Goal: Find specific page/section: Find specific page/section

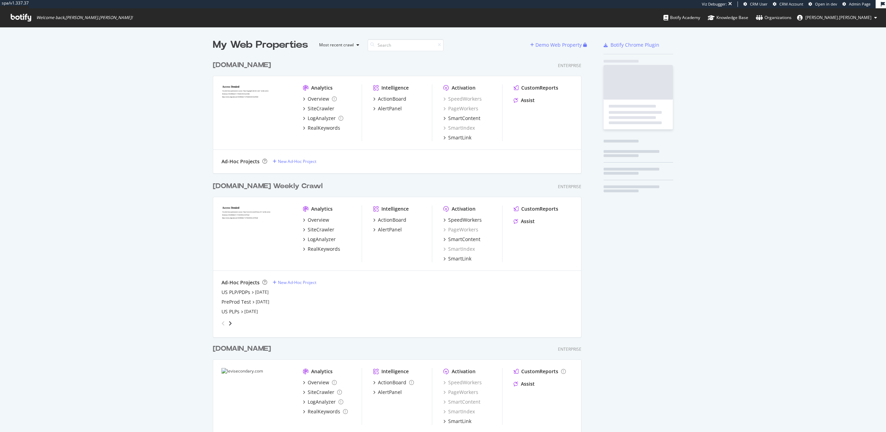
scroll to position [405, 374]
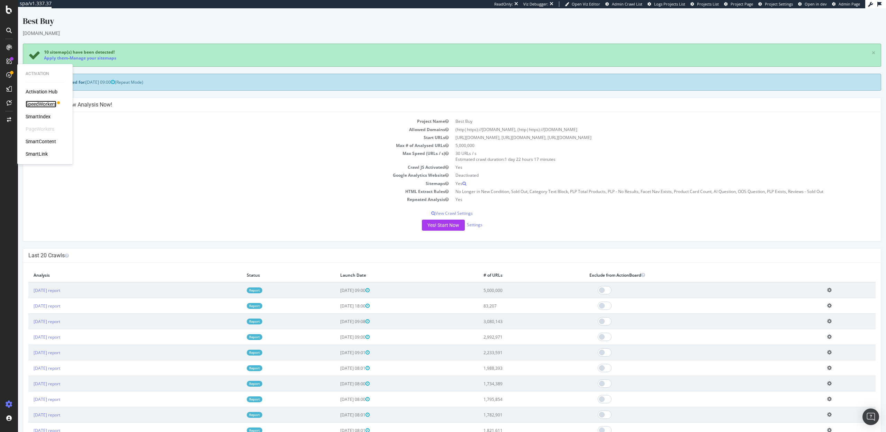
click at [32, 101] on div "SpeedWorkers" at bounding box center [41, 104] width 31 height 7
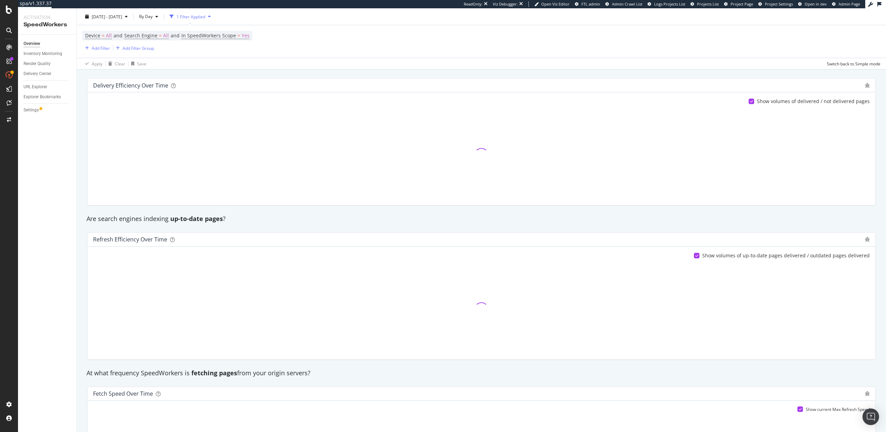
scroll to position [5, 0]
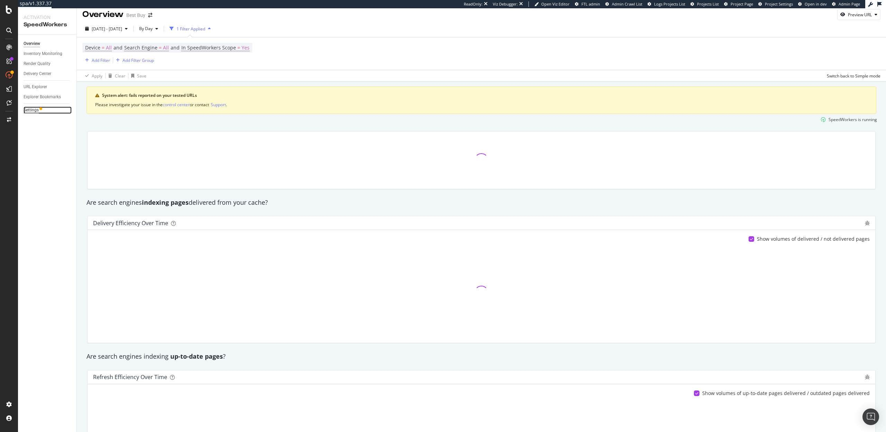
click at [33, 111] on div "Settings" at bounding box center [31, 110] width 15 height 7
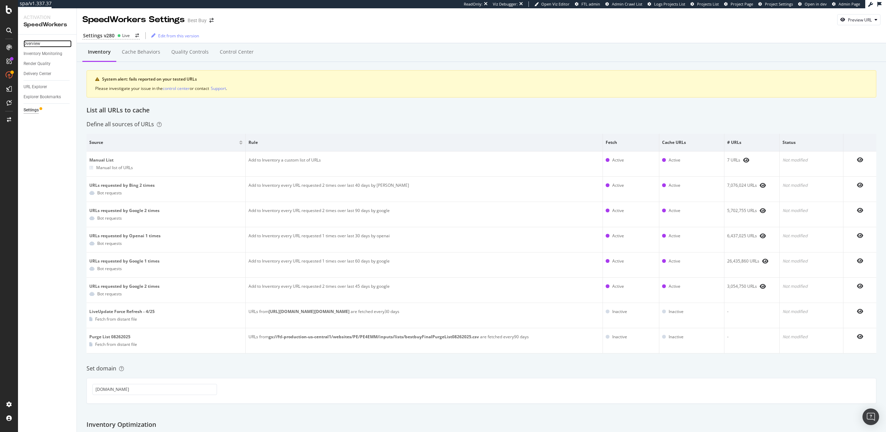
click at [35, 42] on div "Overview" at bounding box center [32, 43] width 17 height 7
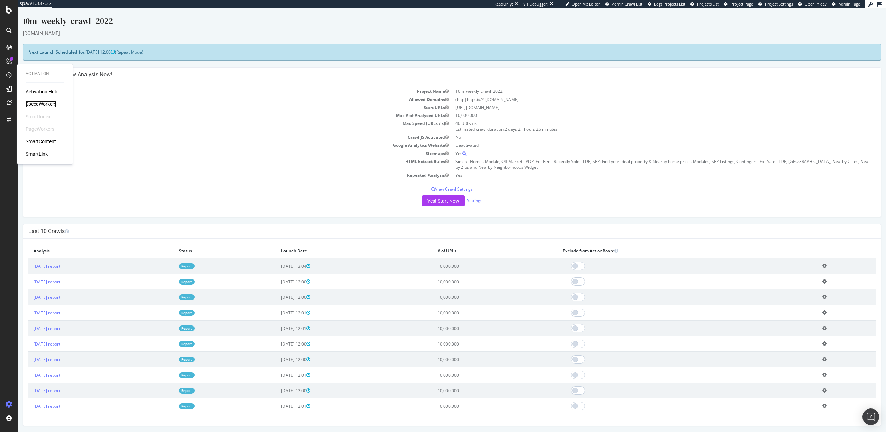
click at [47, 104] on div "SpeedWorkers" at bounding box center [41, 104] width 31 height 7
